Goal: Information Seeking & Learning: Learn about a topic

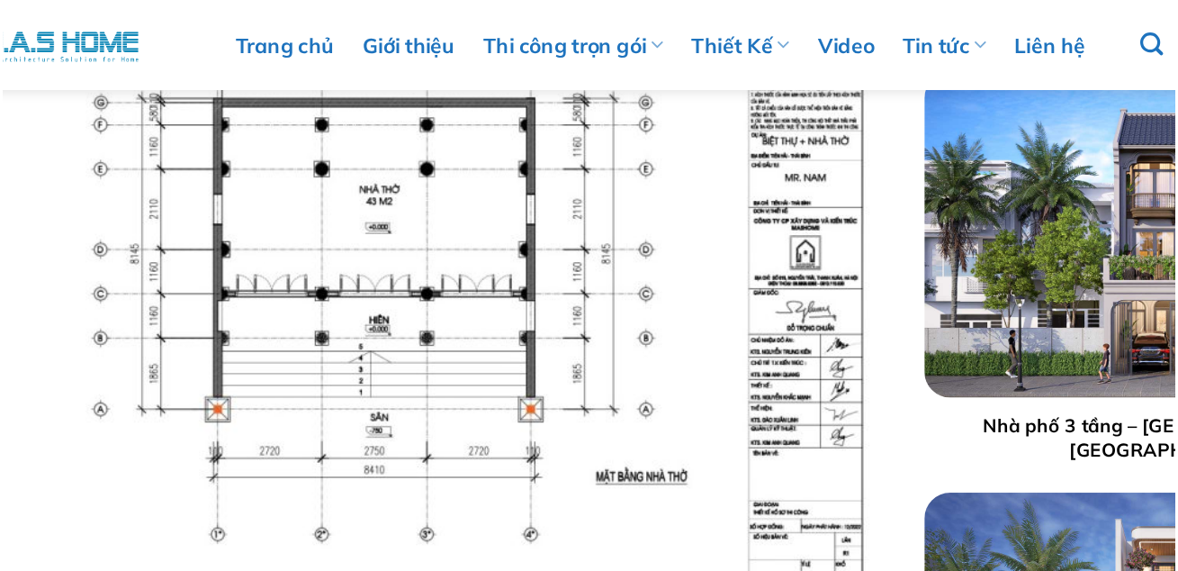
scroll to position [6048, 0]
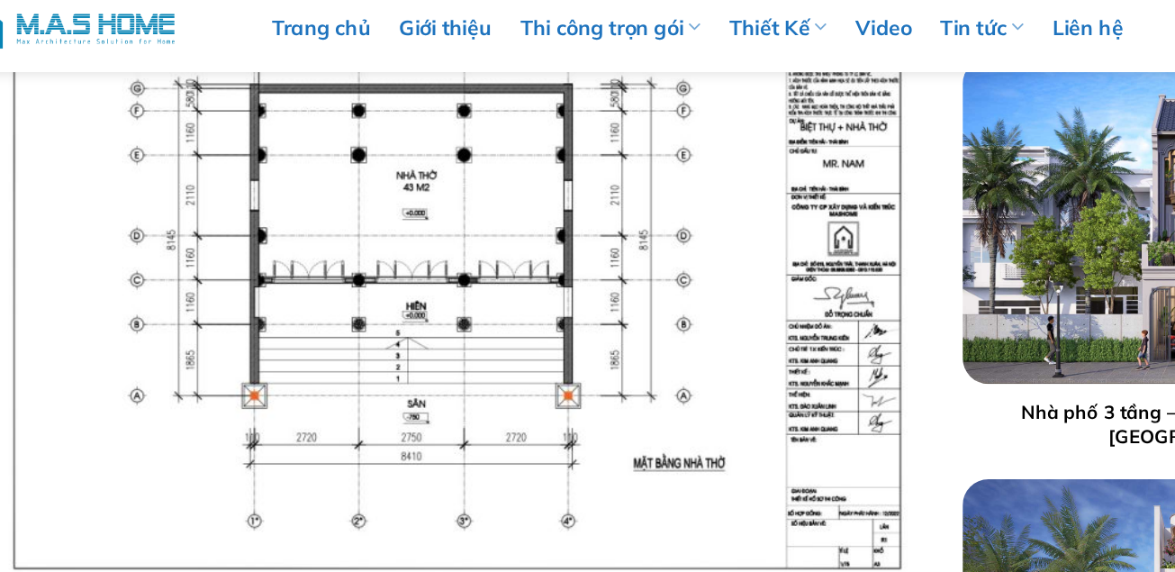
click at [393, 159] on img at bounding box center [407, 183] width 702 height 497
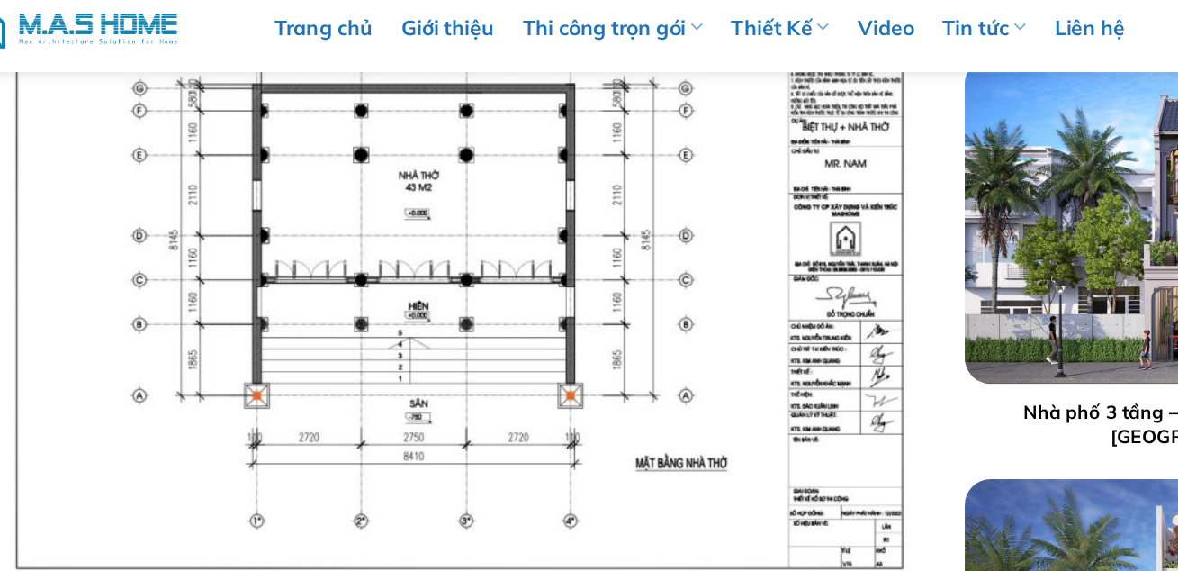
click at [267, 173] on img at bounding box center [409, 183] width 702 height 497
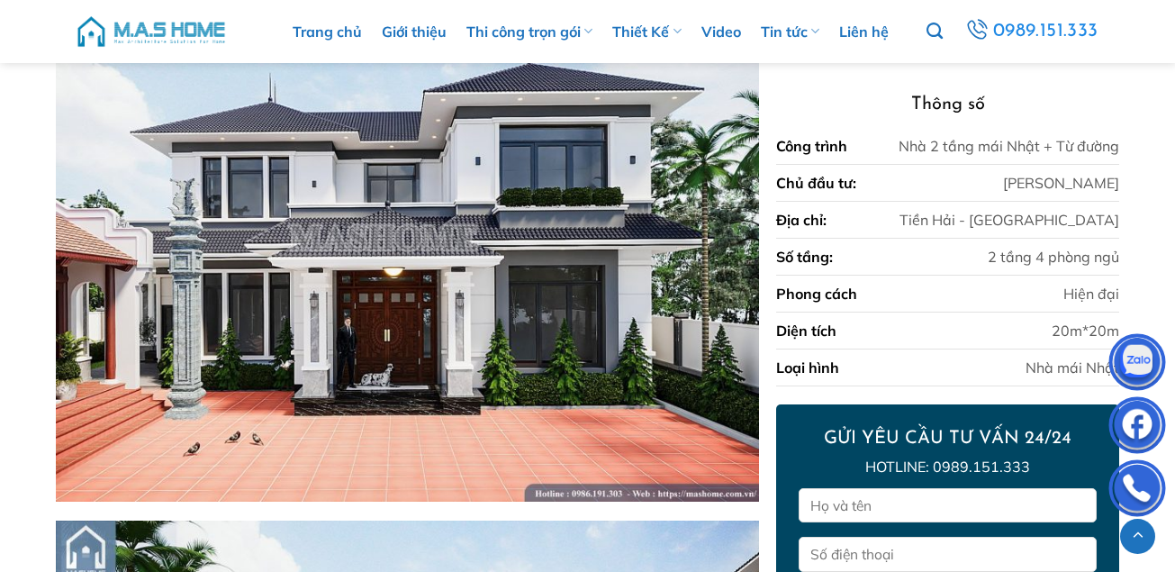
scroll to position [3286, 0]
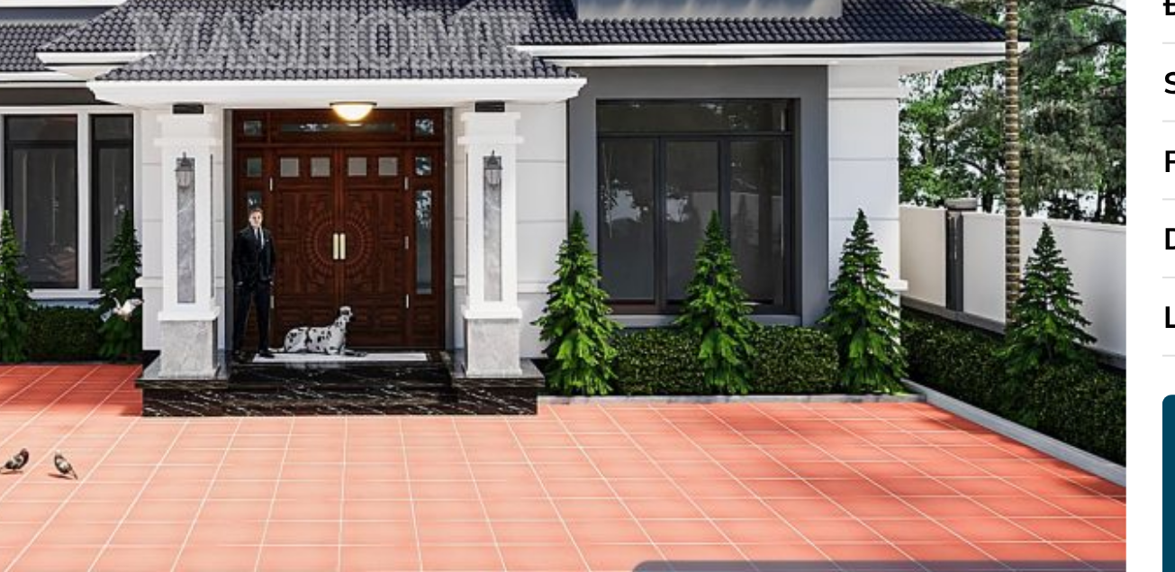
drag, startPoint x: 458, startPoint y: 383, endPoint x: 458, endPoint y: 372, distance: 11.7
click at [458, 372] on img at bounding box center [407, 236] width 702 height 527
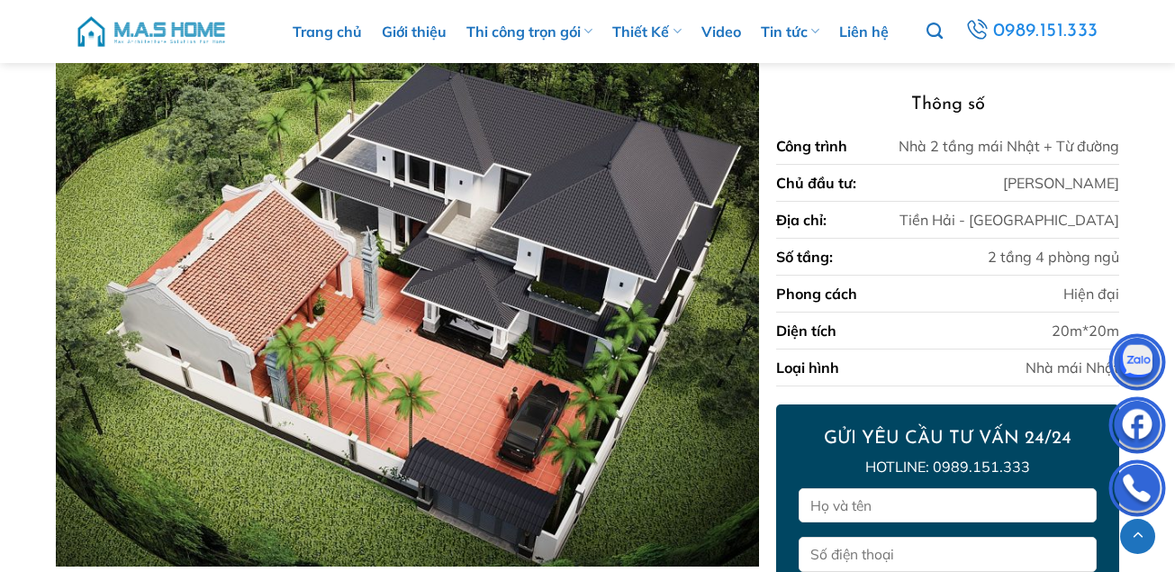
scroll to position [926, 0]
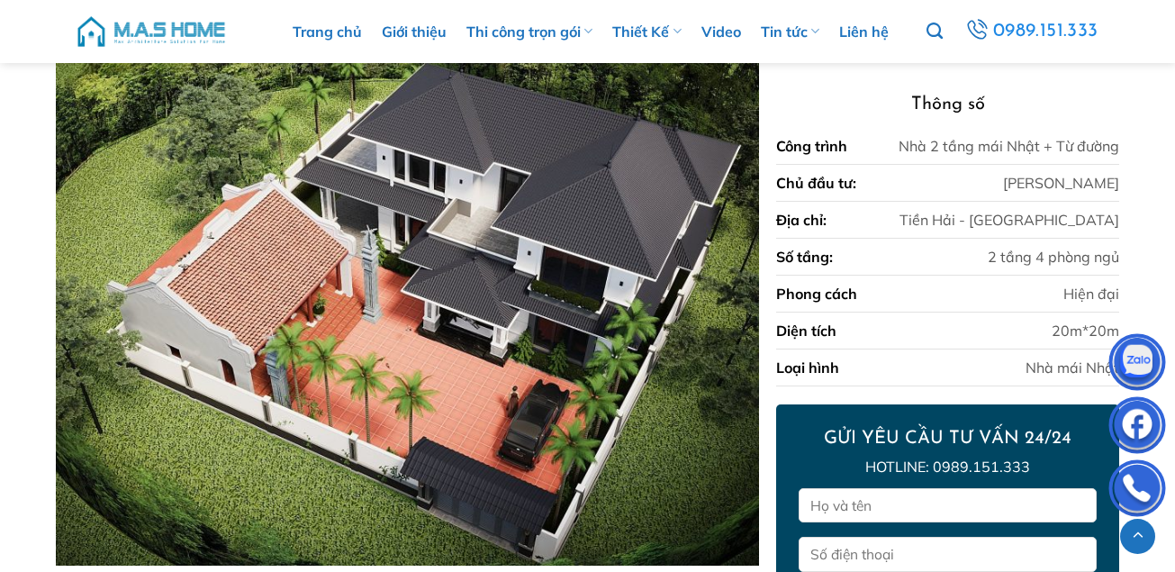
click at [451, 212] on img at bounding box center [407, 302] width 702 height 527
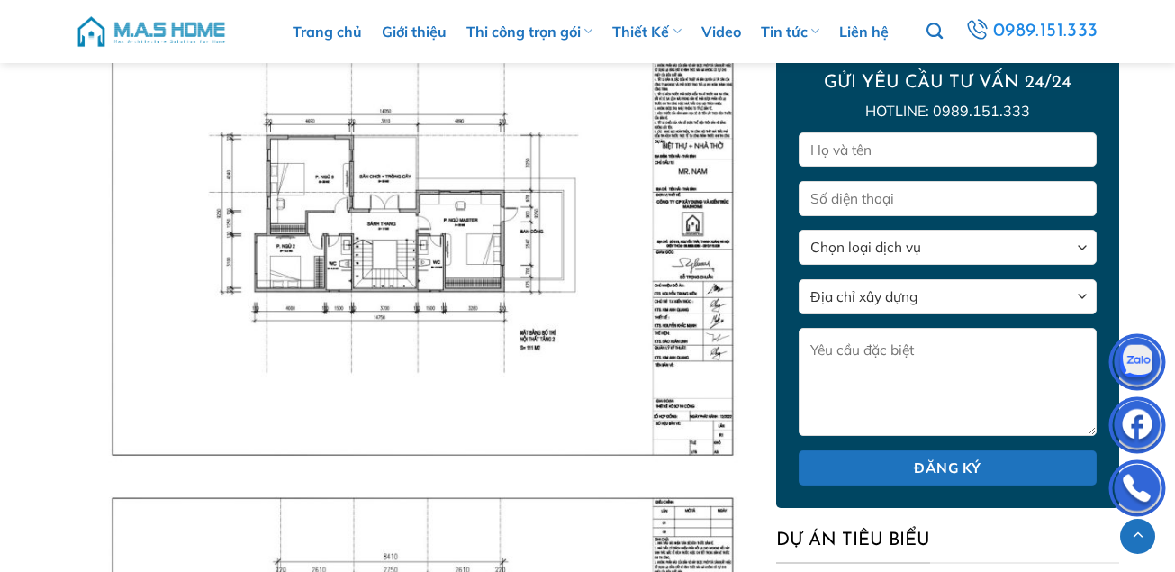
scroll to position [5508, 0]
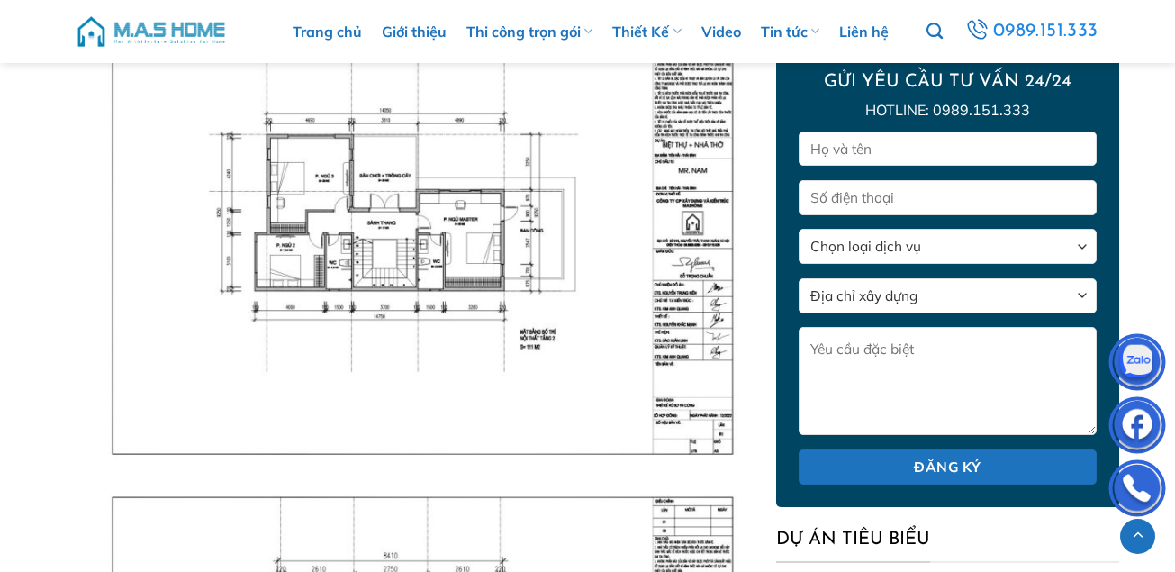
click at [509, 403] on img at bounding box center [407, 226] width 702 height 497
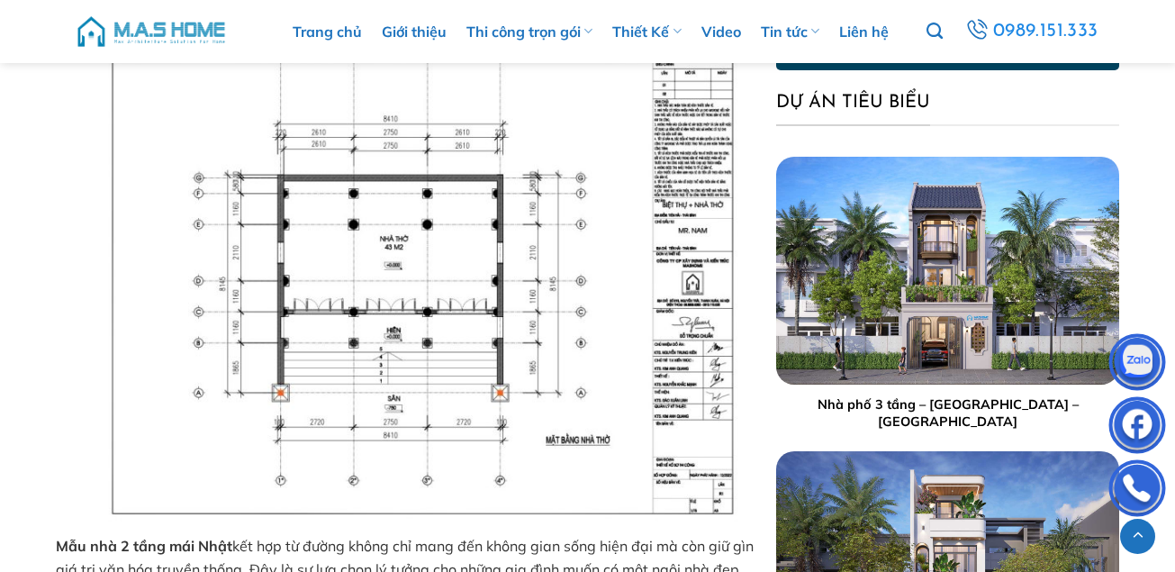
scroll to position [5945, 0]
